Goal: Transaction & Acquisition: Purchase product/service

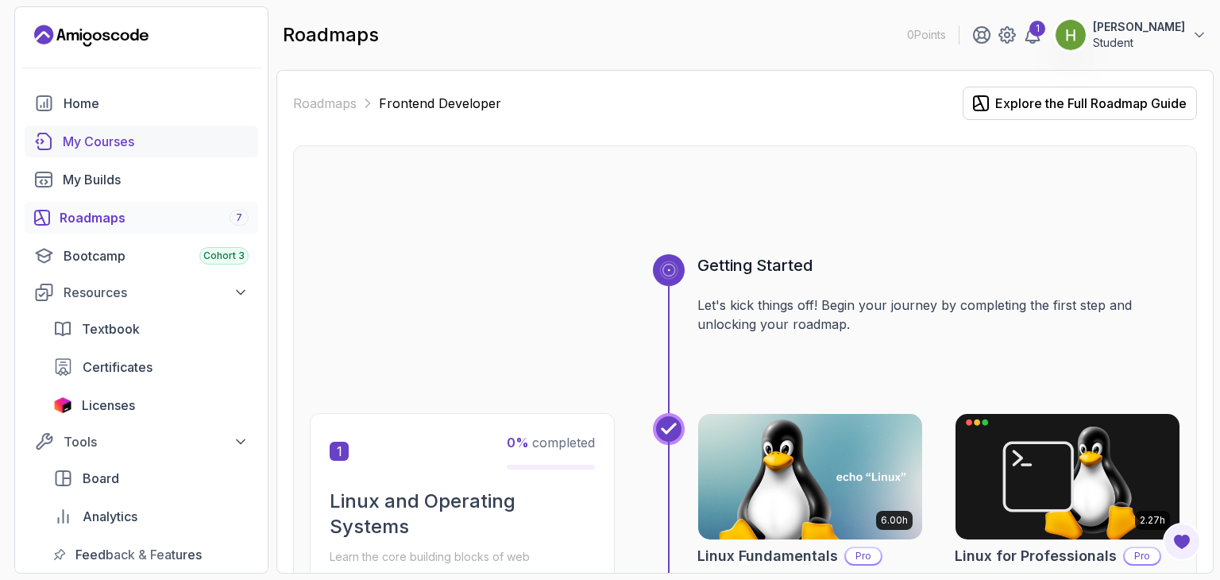
click at [91, 136] on div "My Courses" at bounding box center [156, 141] width 186 height 19
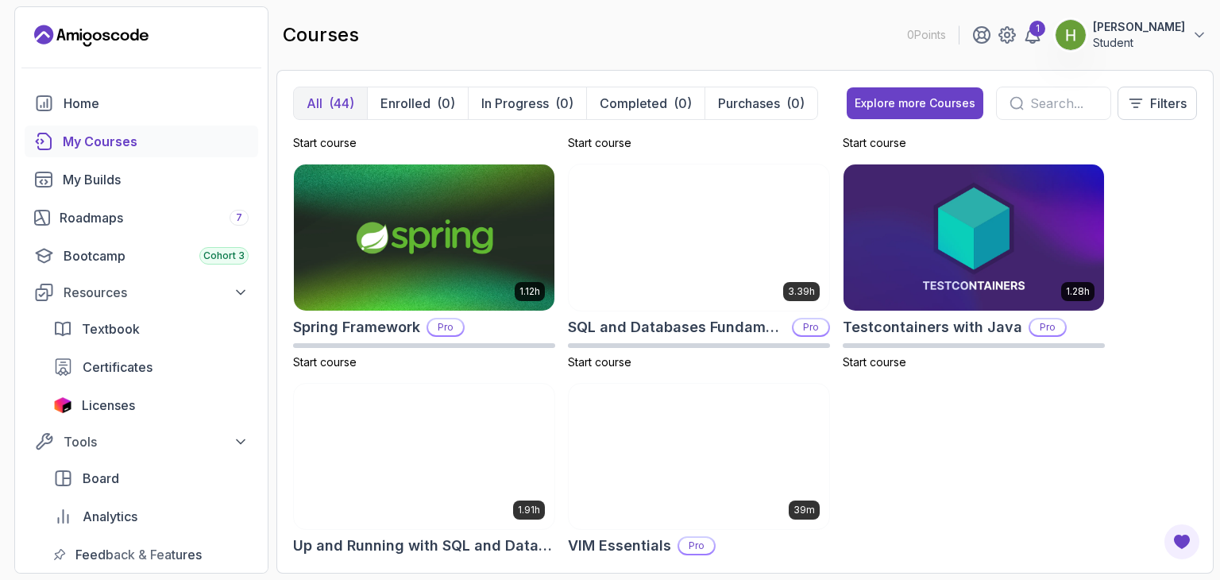
scroll to position [2866, 0]
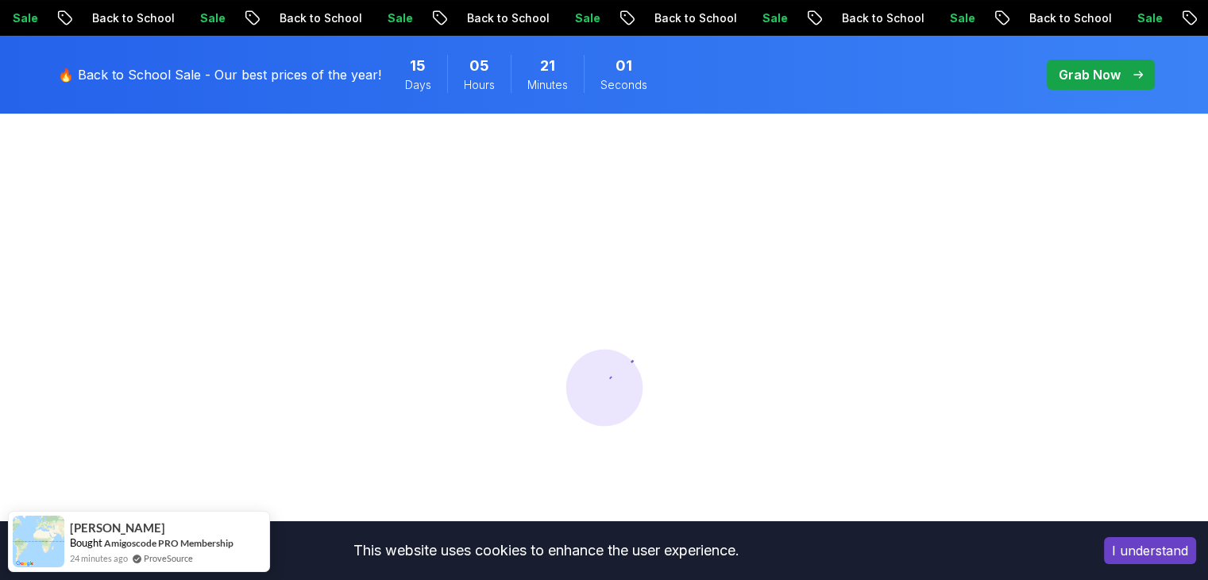
scroll to position [76, 0]
click at [747, 19] on div "Sale Back to School" at bounding box center [840, 18] width 187 height 17
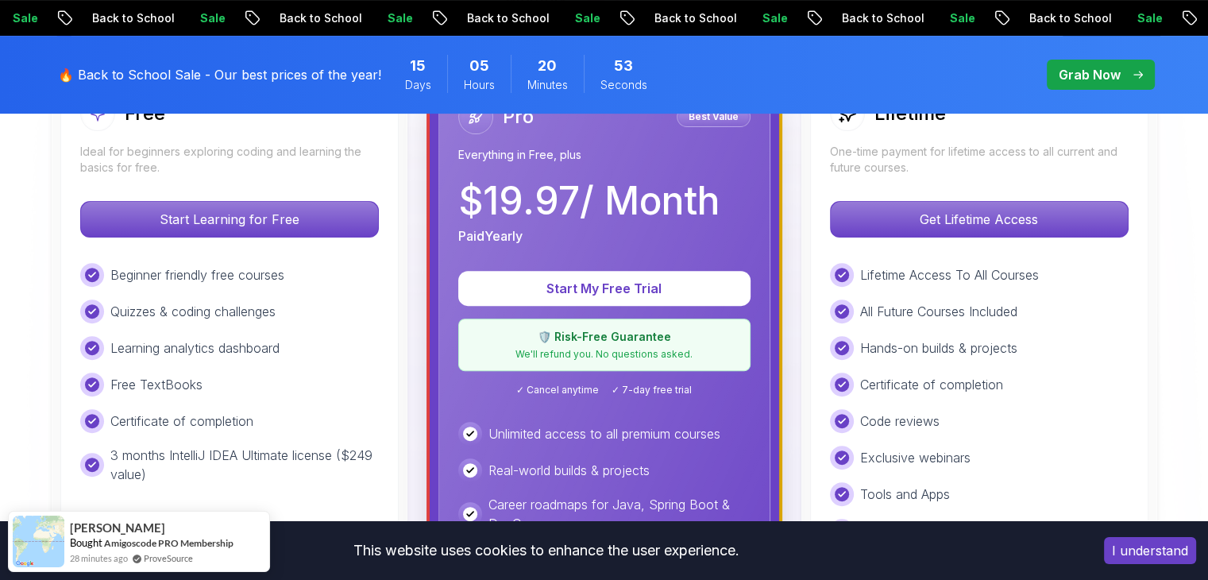
scroll to position [473, 0]
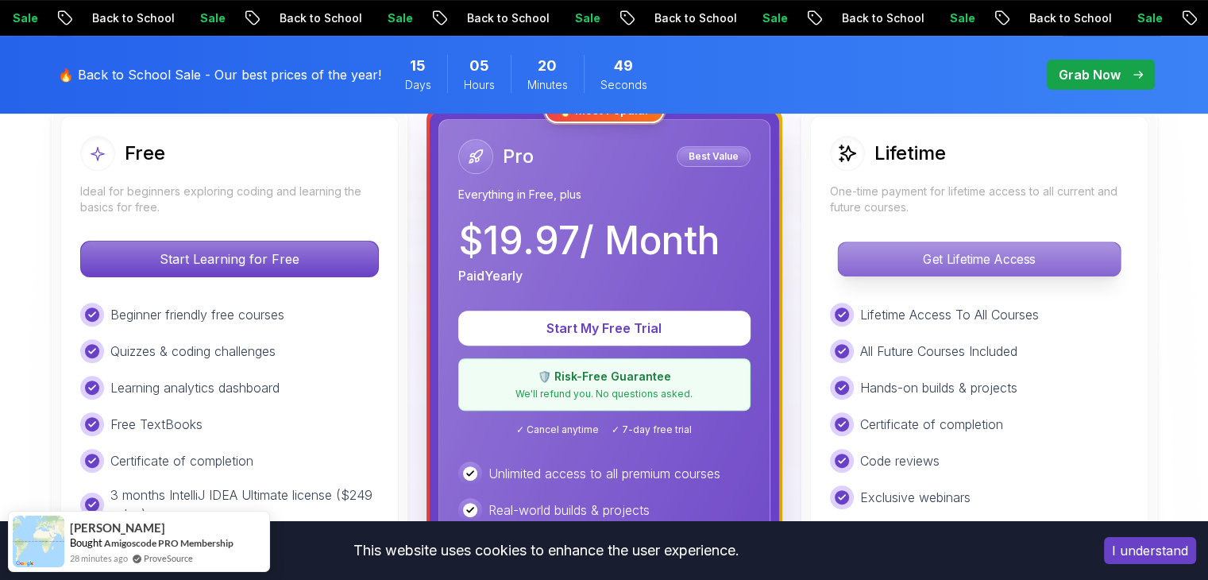
click at [960, 254] on p "Get Lifetime Access" at bounding box center [979, 258] width 282 height 33
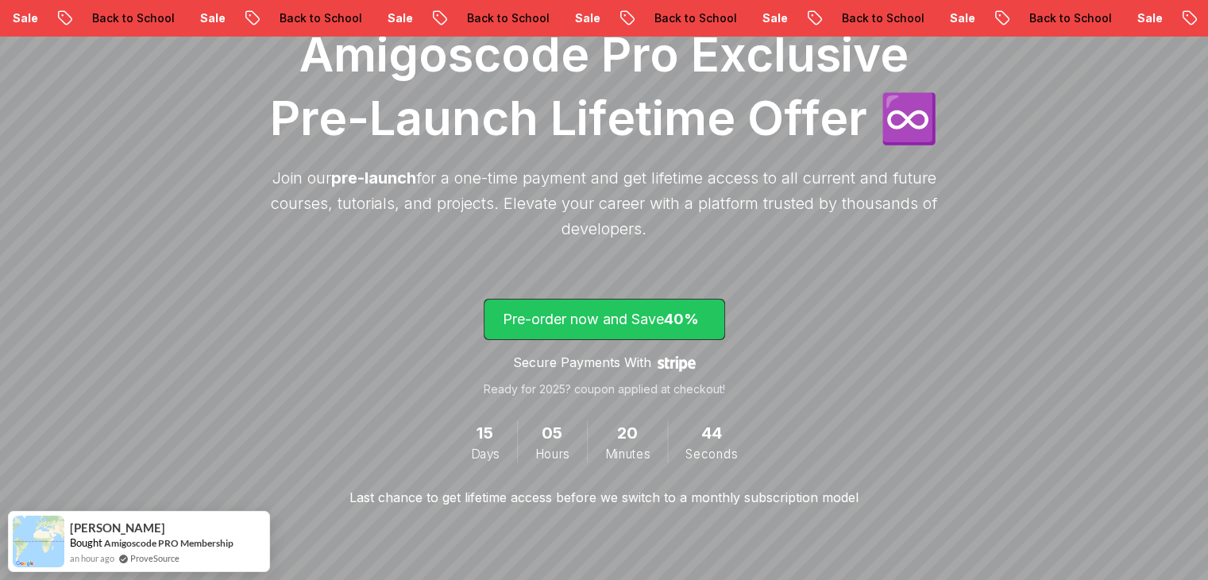
scroll to position [249, 0]
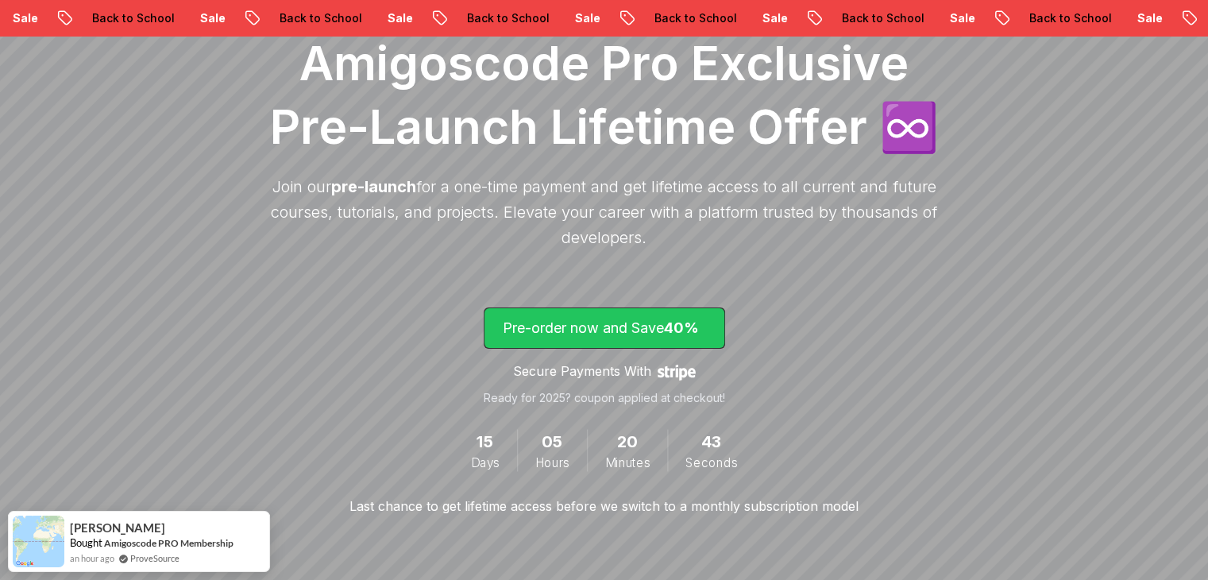
click at [614, 338] on p "Pre-order now and Save 40%" at bounding box center [604, 328] width 203 height 22
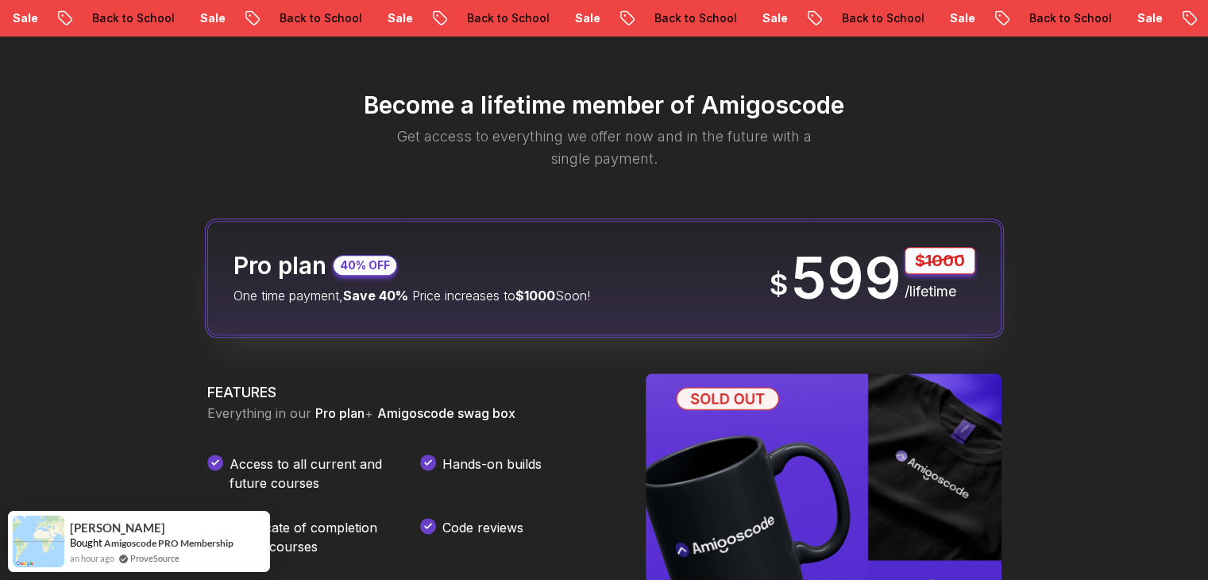
scroll to position [1929, 0]
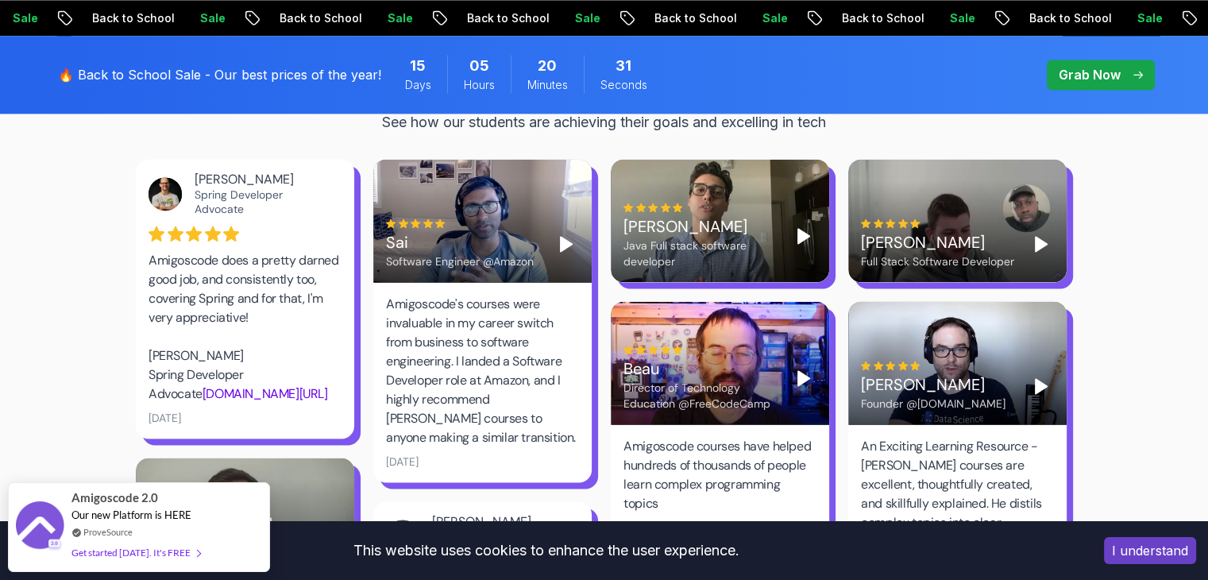
scroll to position [2238, 0]
